Goal: Information Seeking & Learning: Find specific fact

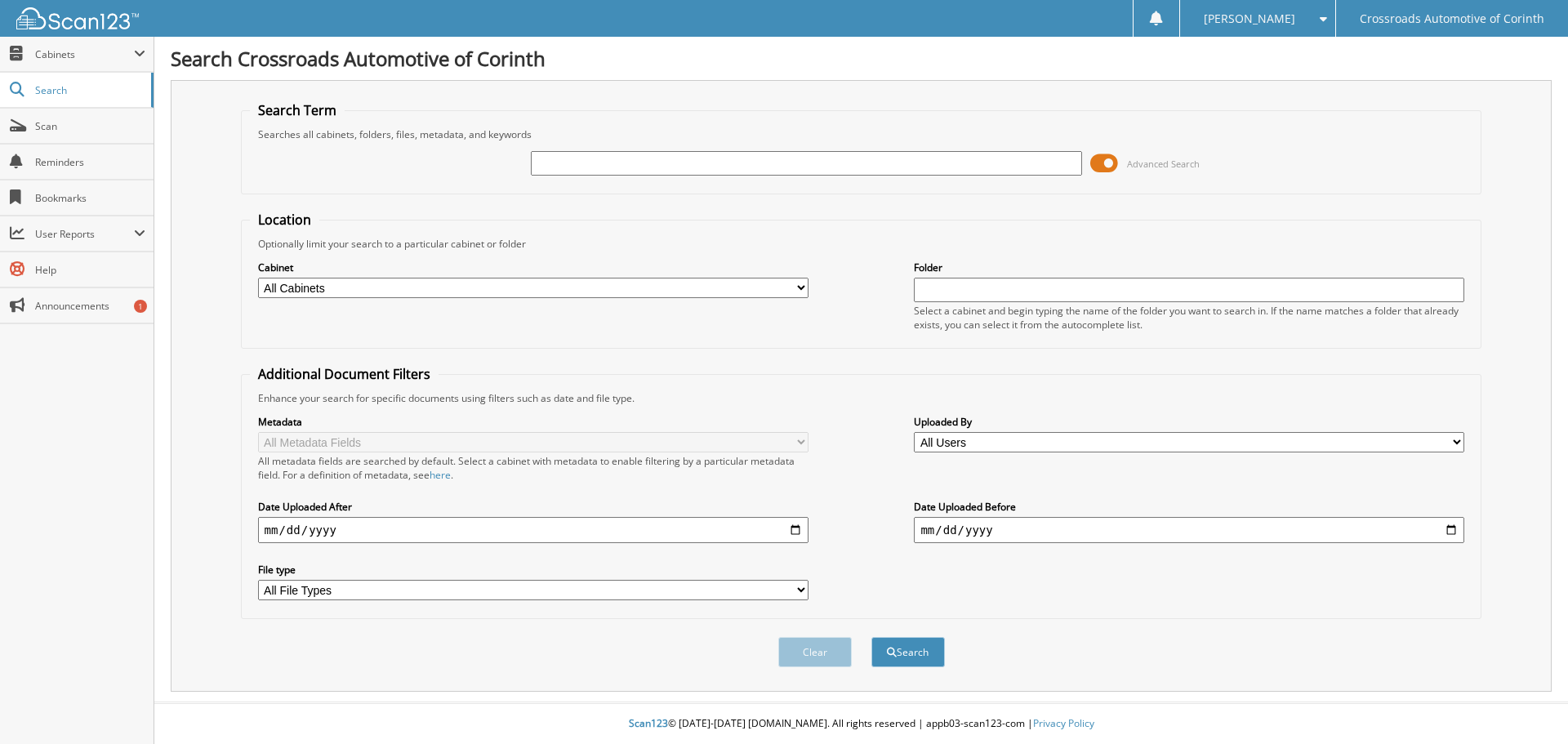
click at [547, 163] on input "text" at bounding box center [805, 163] width 550 height 24
type input "142460"
click at [871, 636] on button "Search" at bounding box center [908, 651] width 73 height 31
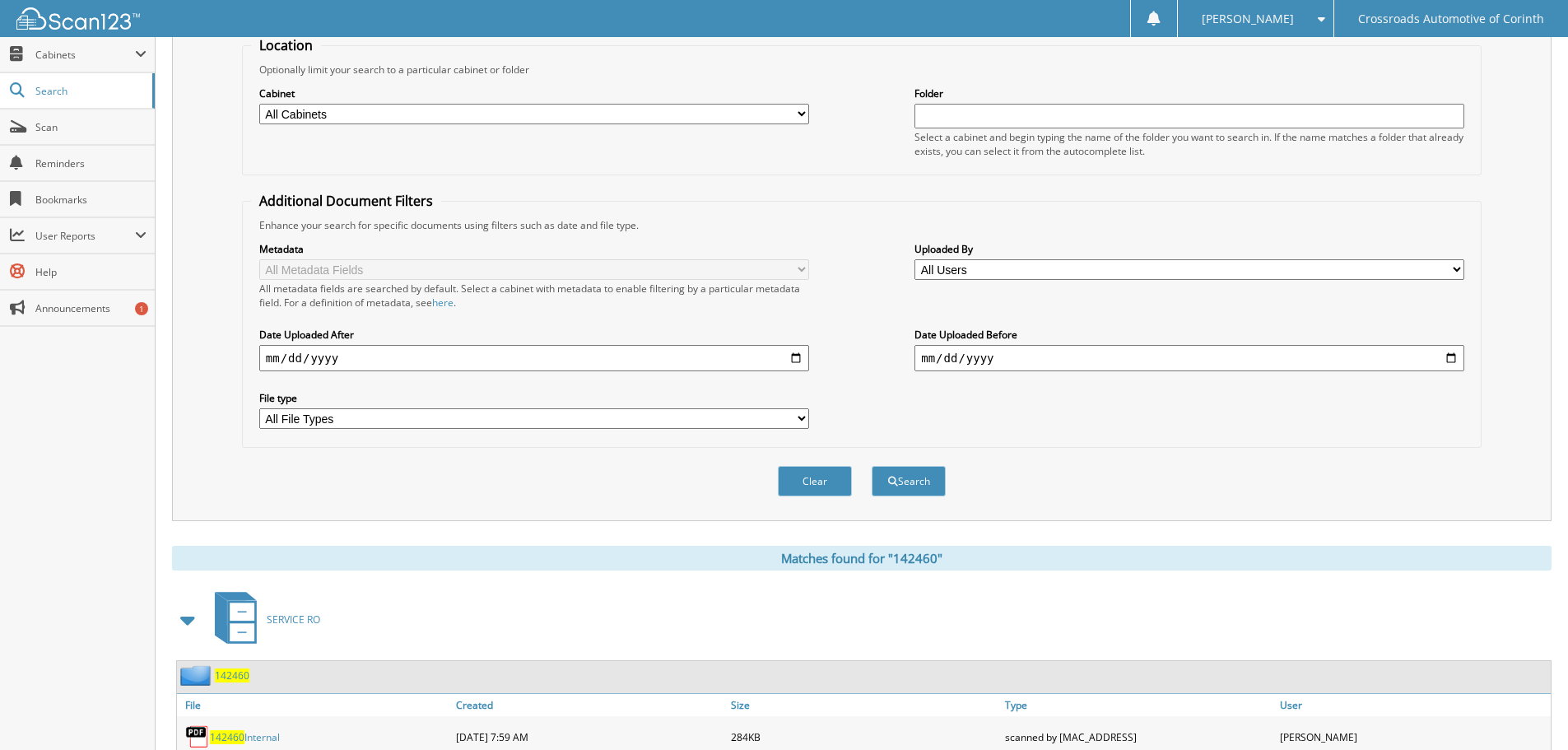
scroll to position [276, 0]
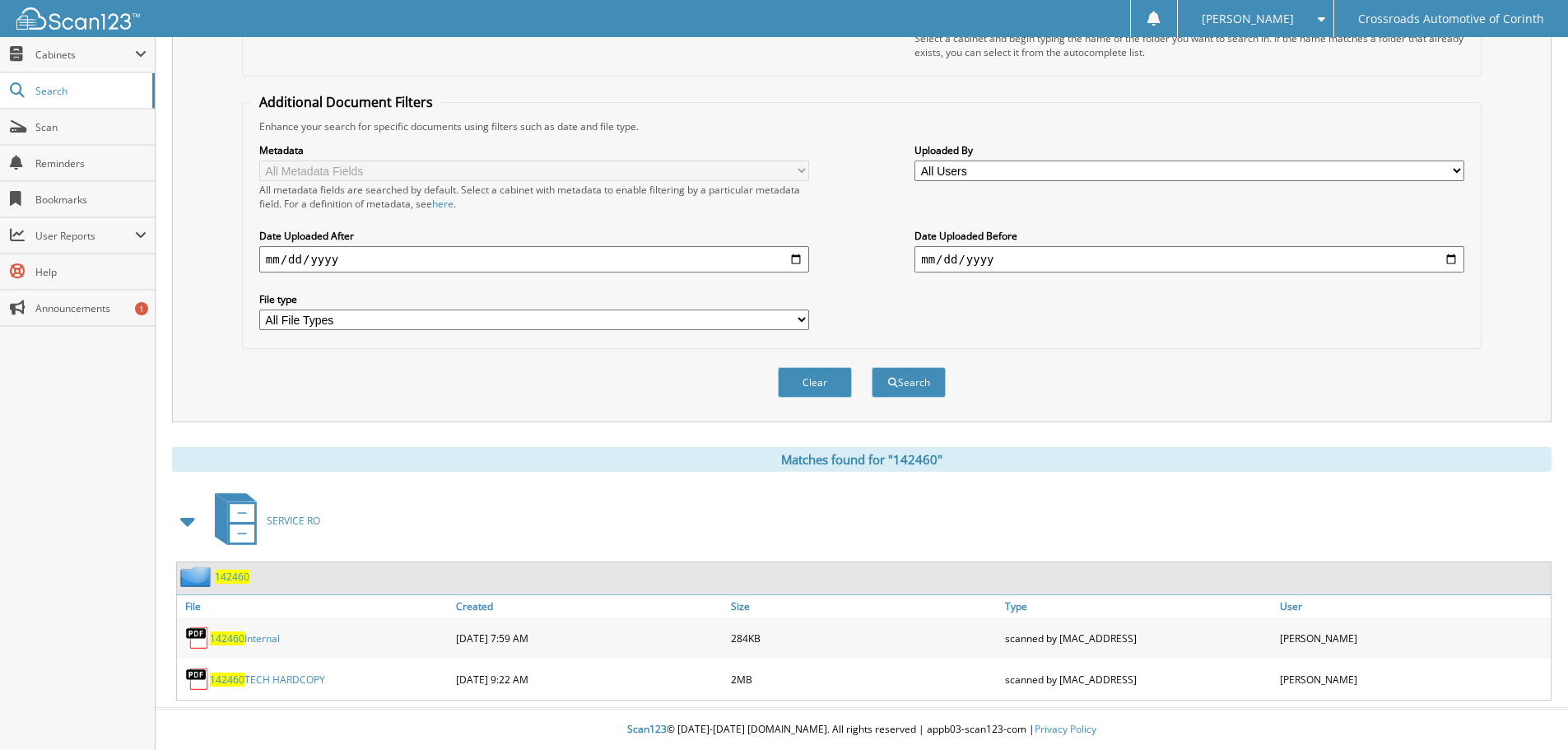
click at [279, 681] on link "142460 TECH HARDCOPY" at bounding box center [267, 679] width 115 height 14
click at [266, 642] on link "142460 Internal" at bounding box center [244, 638] width 70 height 14
click at [304, 677] on link "142460 TECH HARDCOPY" at bounding box center [267, 679] width 115 height 14
click at [766, 93] on fieldset "Additional Document Filters Enhance your search for specific documents using fi…" at bounding box center [862, 221] width 1239 height 256
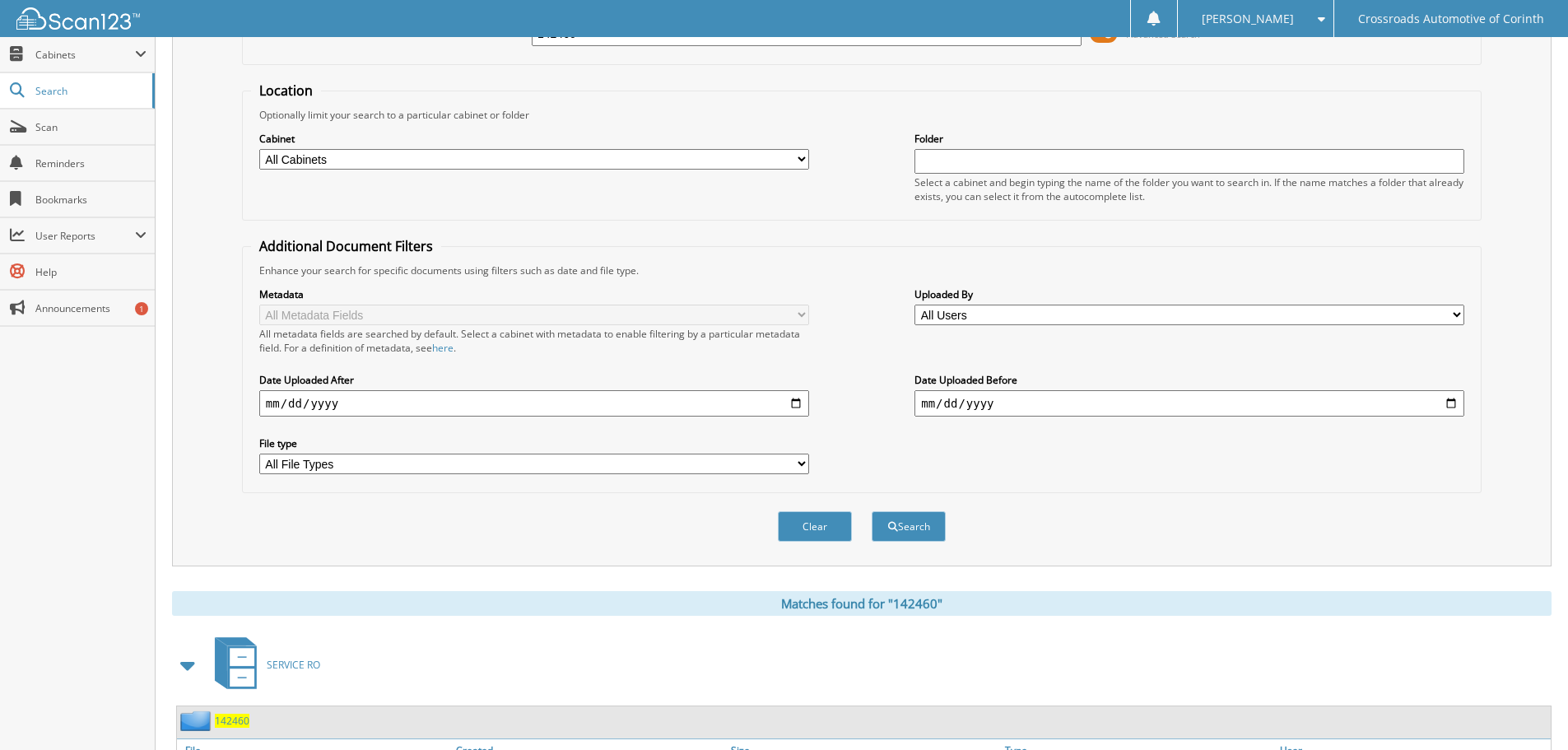
scroll to position [0, 0]
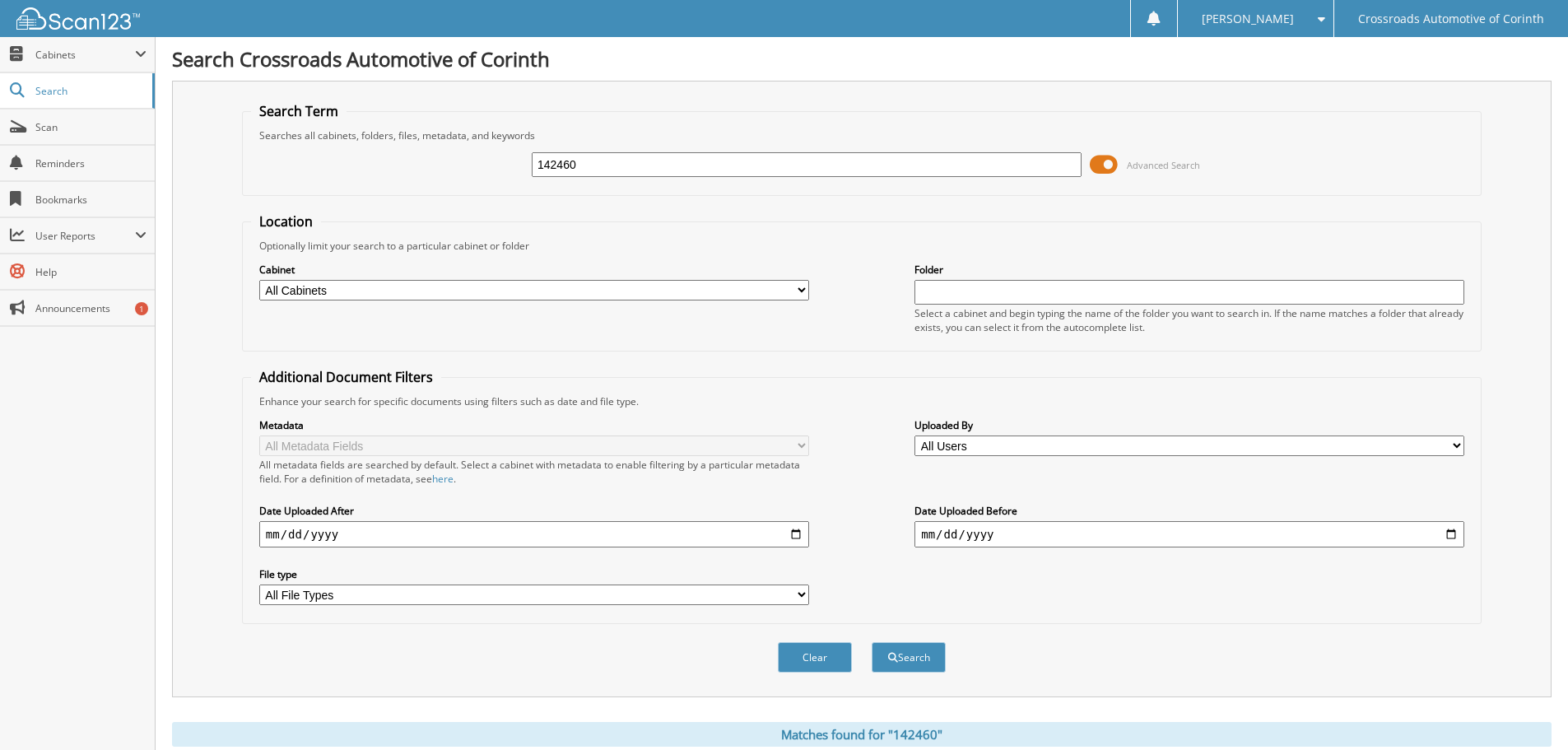
drag, startPoint x: 592, startPoint y: 160, endPoint x: 191, endPoint y: 173, distance: 401.2
click at [193, 168] on div "Search Term Searches all cabinets, folders, files, metadata, and keywords 14246…" at bounding box center [861, 389] width 1379 height 616
type input "136993"
click at [872, 642] on button "Search" at bounding box center [909, 657] width 74 height 31
drag, startPoint x: 394, startPoint y: 160, endPoint x: 335, endPoint y: 155, distance: 59.2
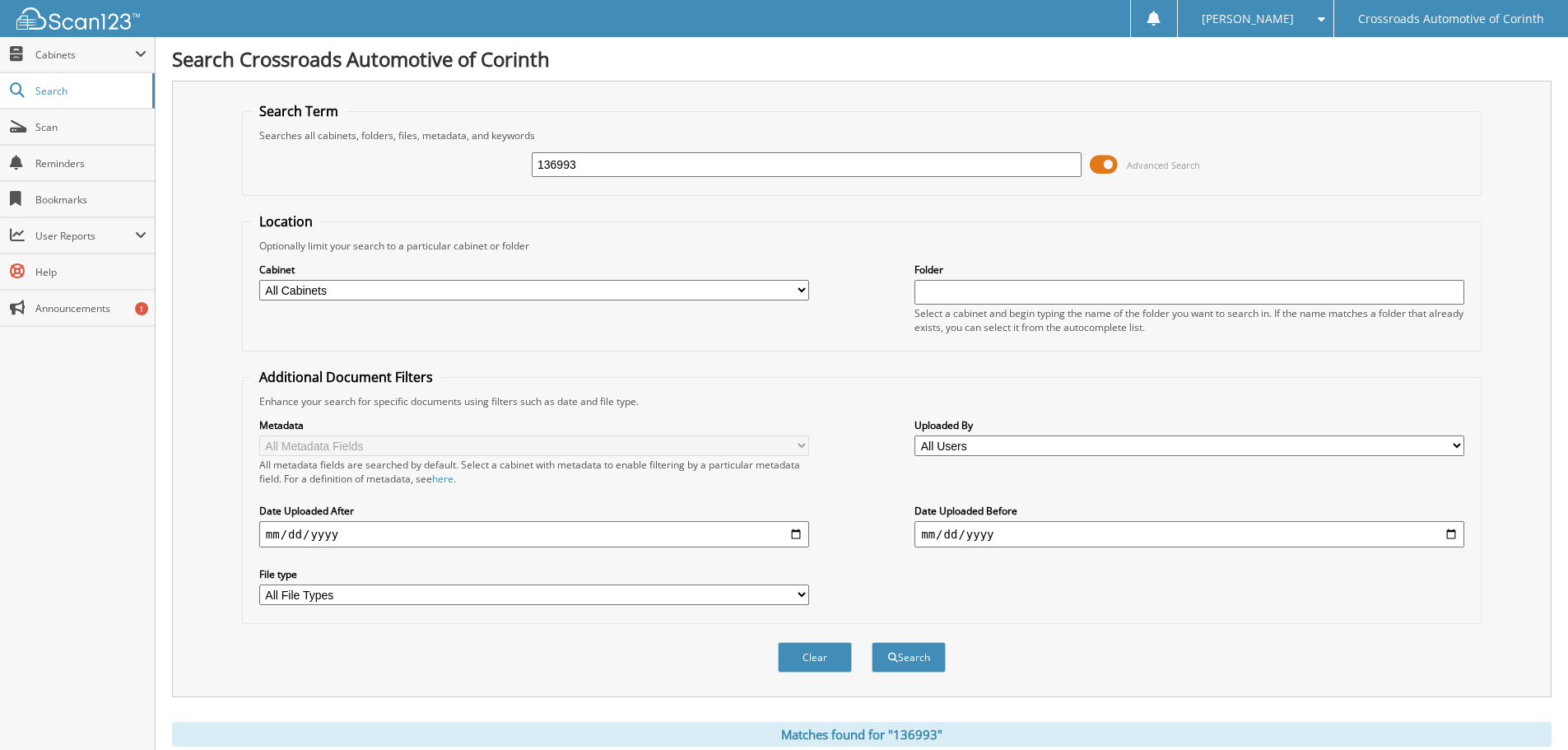
click at [343, 157] on div "136993 Advanced Search" at bounding box center [862, 165] width 1222 height 44
click at [1179, 632] on div "Clear Search" at bounding box center [862, 657] width 1239 height 67
drag, startPoint x: 591, startPoint y: 170, endPoint x: 383, endPoint y: 170, distance: 208.0
click at [383, 170] on div "136993 Advanced Search" at bounding box center [862, 165] width 1222 height 44
click at [99, 102] on link "Search" at bounding box center [78, 91] width 155 height 35
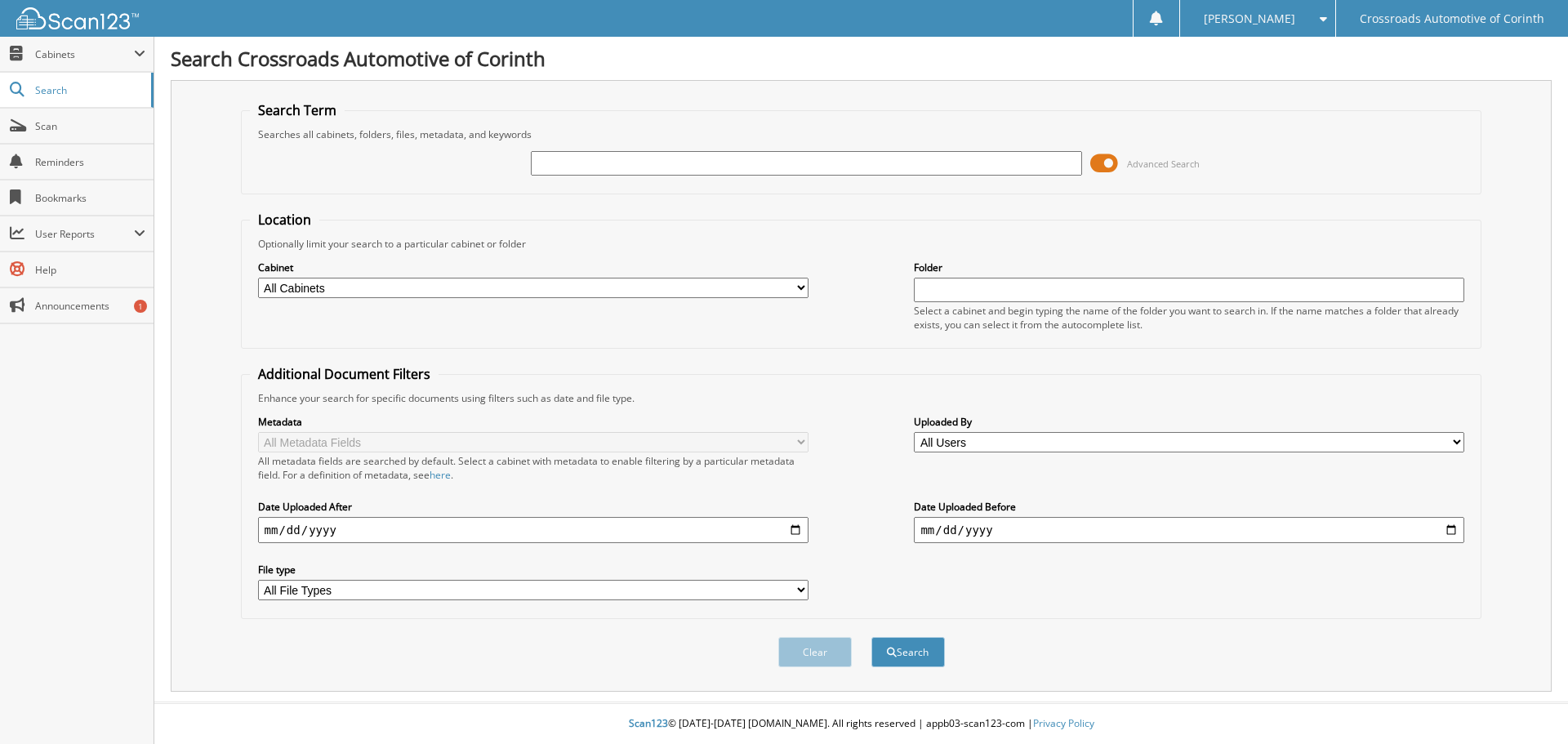
click at [71, 13] on img at bounding box center [78, 17] width 122 height 22
click at [596, 165] on input "text" at bounding box center [805, 163] width 550 height 24
type input "136993"
click at [871, 636] on button "Search" at bounding box center [908, 651] width 73 height 31
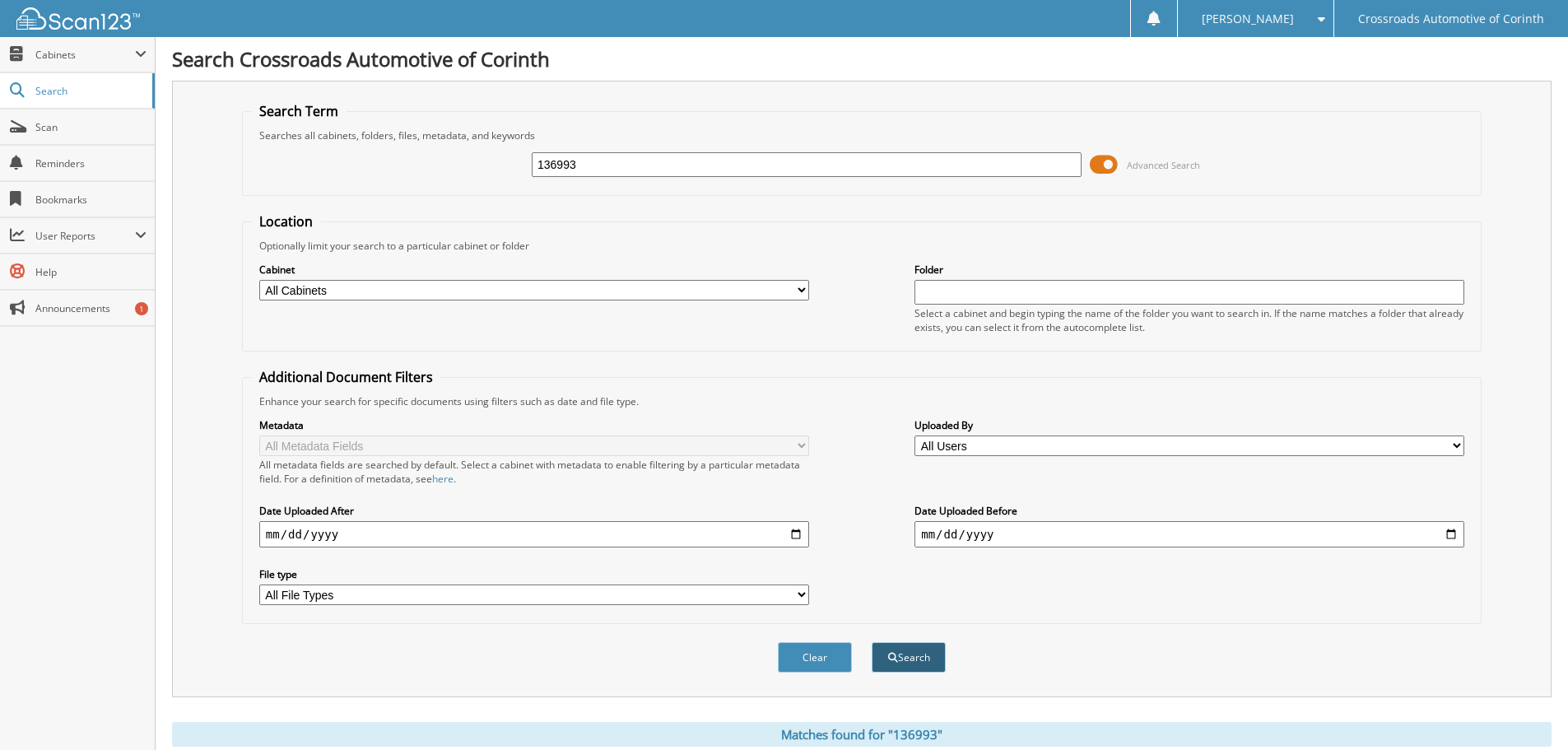
click at [912, 657] on button "Search" at bounding box center [909, 657] width 74 height 31
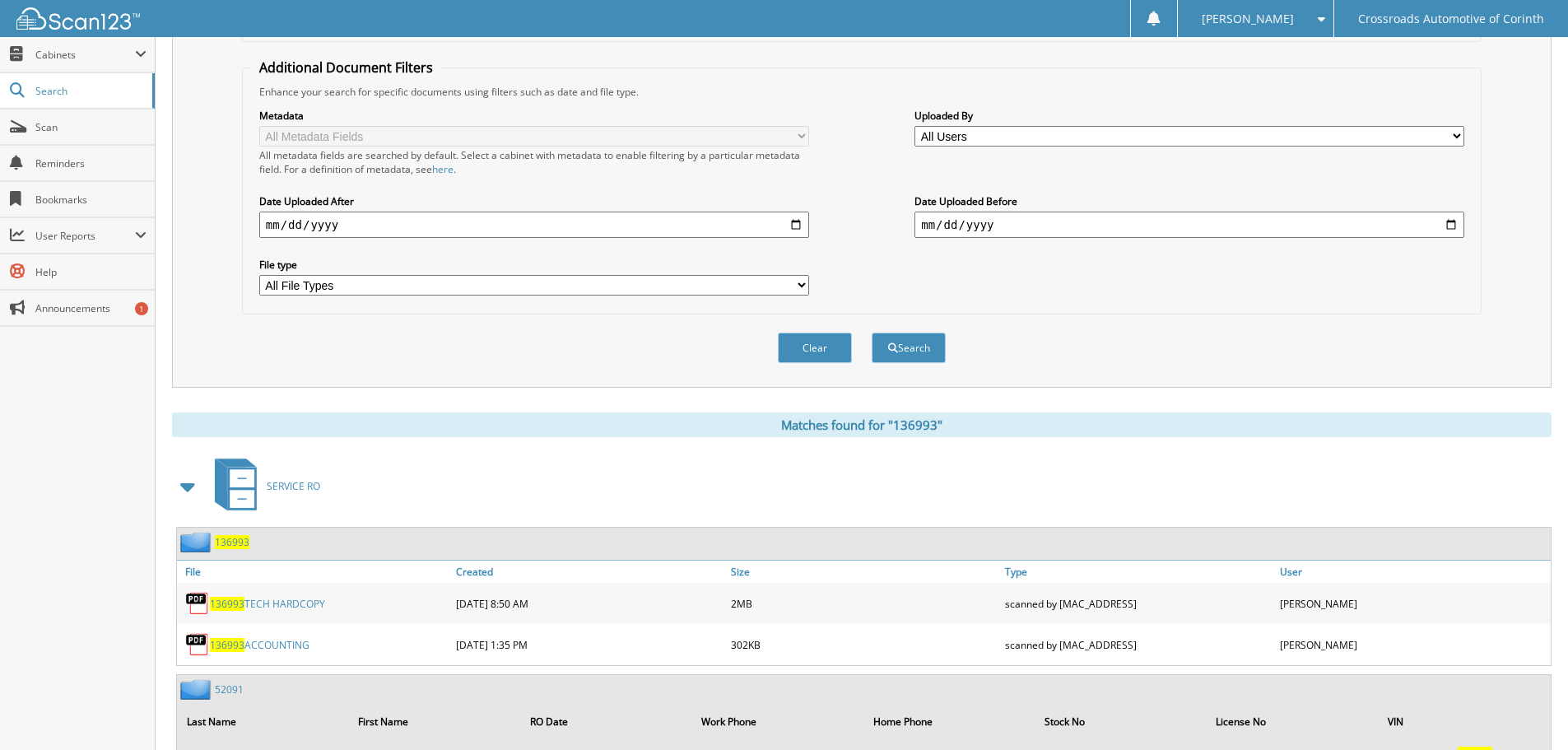
scroll to position [383, 0]
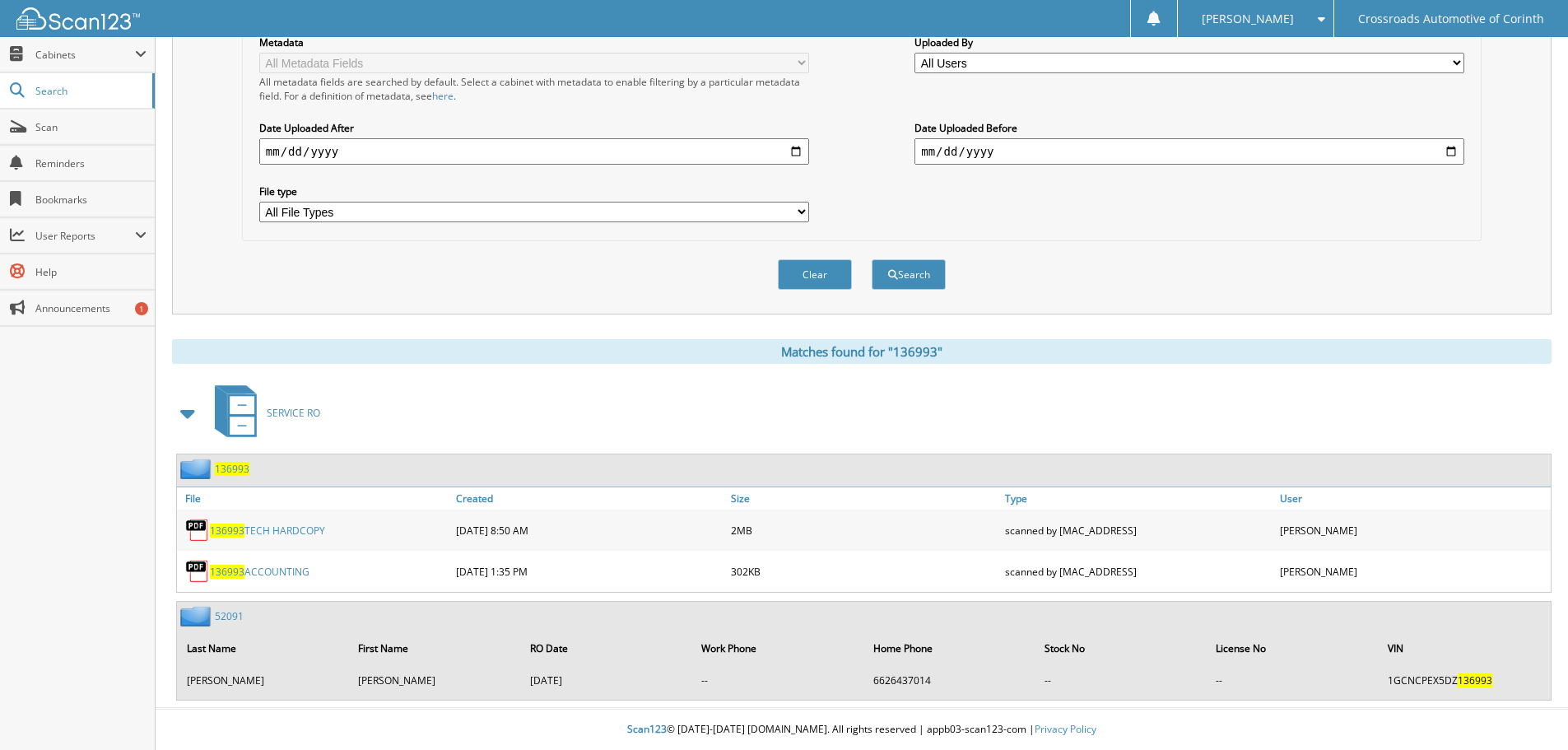
click at [274, 530] on link "136993 TECH HARDCOPY" at bounding box center [267, 531] width 115 height 14
click at [1364, 281] on div "Clear Search" at bounding box center [862, 275] width 1239 height 67
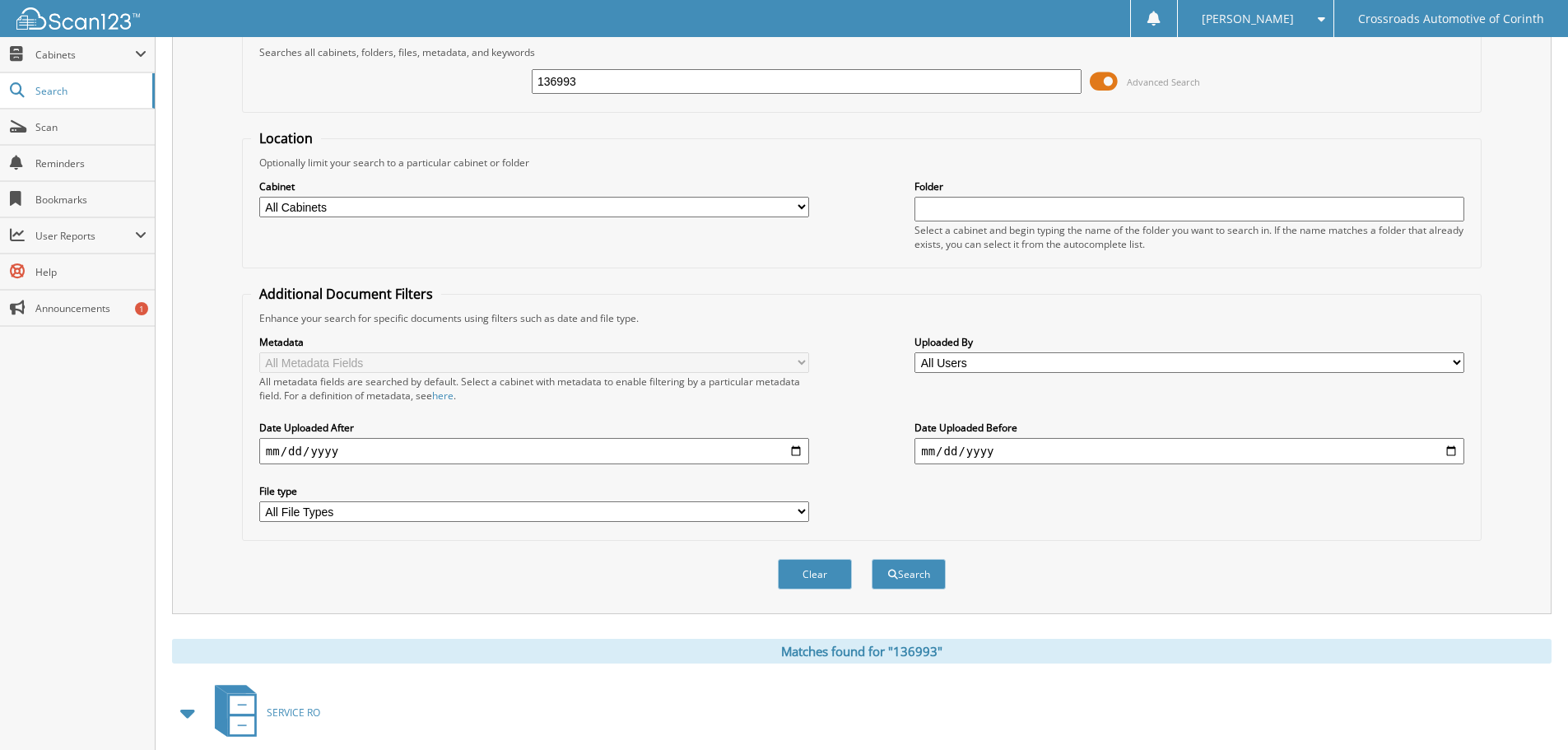
scroll to position [55, 0]
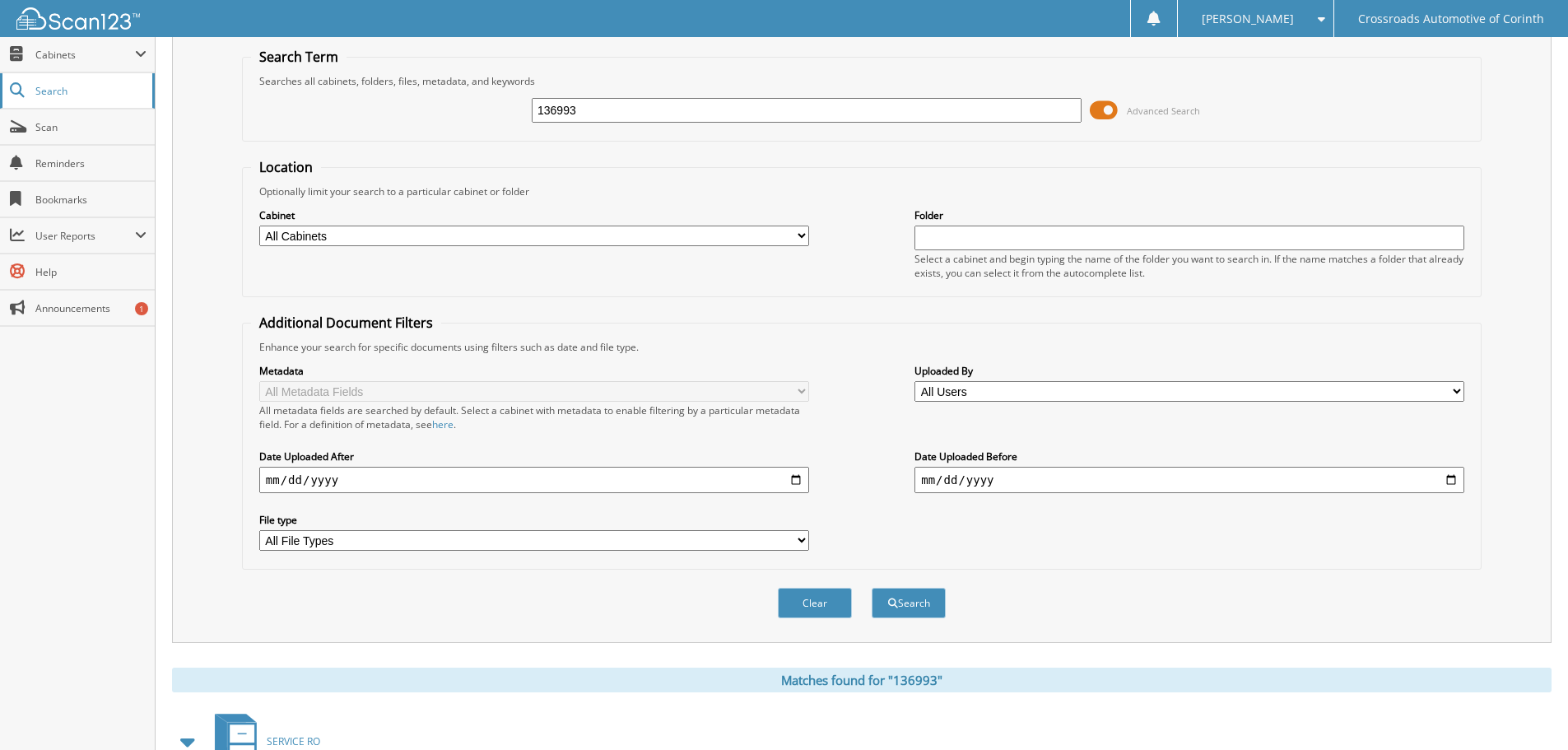
drag, startPoint x: 642, startPoint y: 106, endPoint x: 109, endPoint y: 108, distance: 533.0
click at [112, 108] on body "Dustin H. Settings Logout Crossroads Automotive of Corinth Close Cabinets My Co…" at bounding box center [784, 511] width 1568 height 1132
type input "142460"
click at [872, 588] on button "Search" at bounding box center [909, 603] width 74 height 31
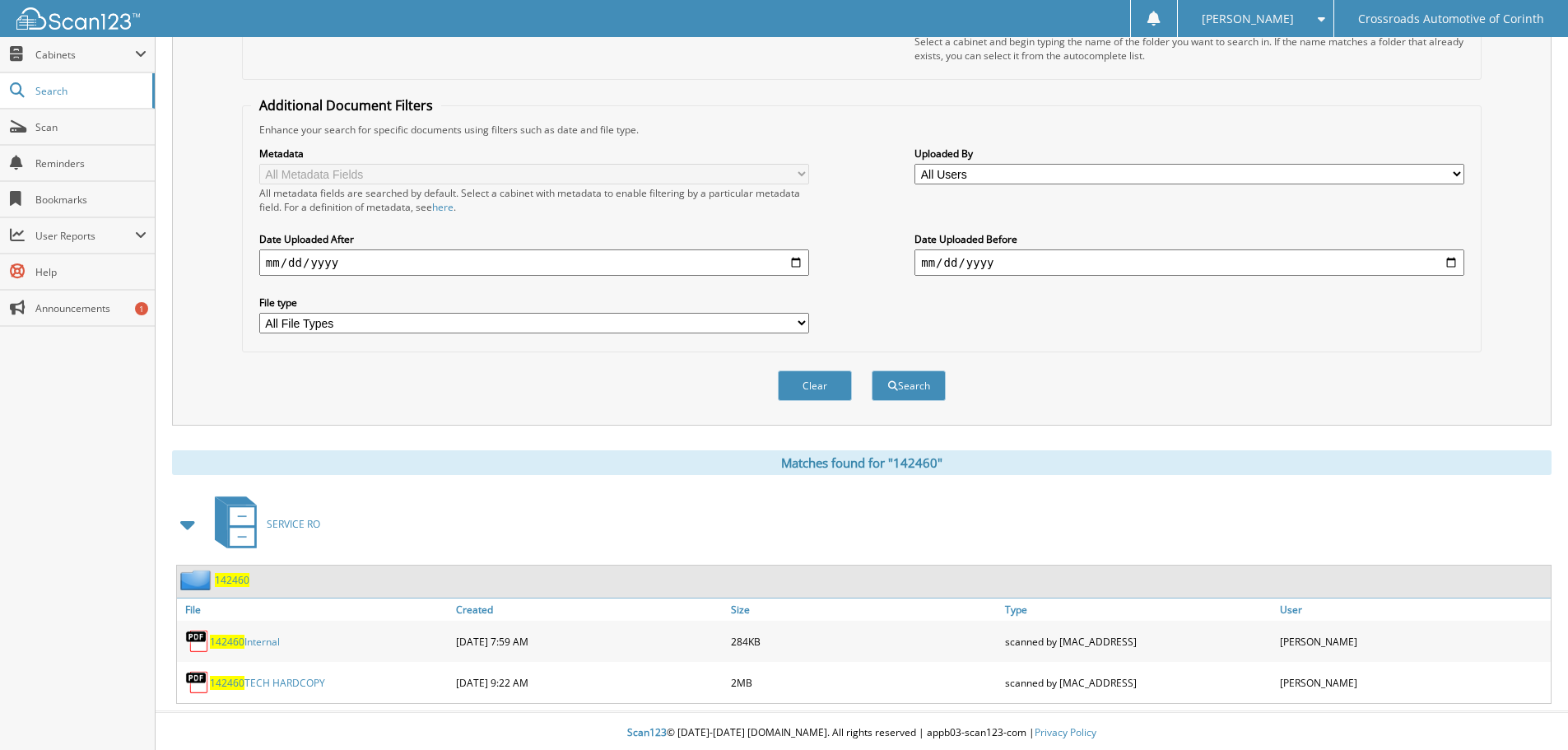
scroll to position [276, 0]
click at [280, 676] on link "142460 TECH HARDCOPY" at bounding box center [267, 679] width 115 height 14
